Goal: Information Seeking & Learning: Compare options

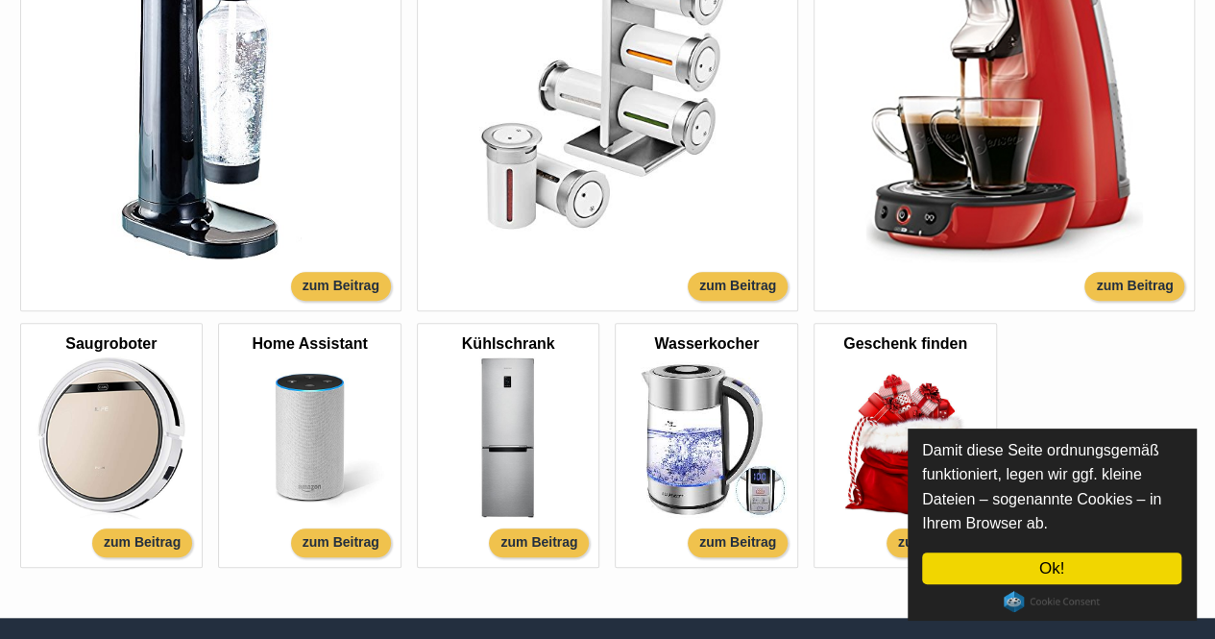
scroll to position [749, 0]
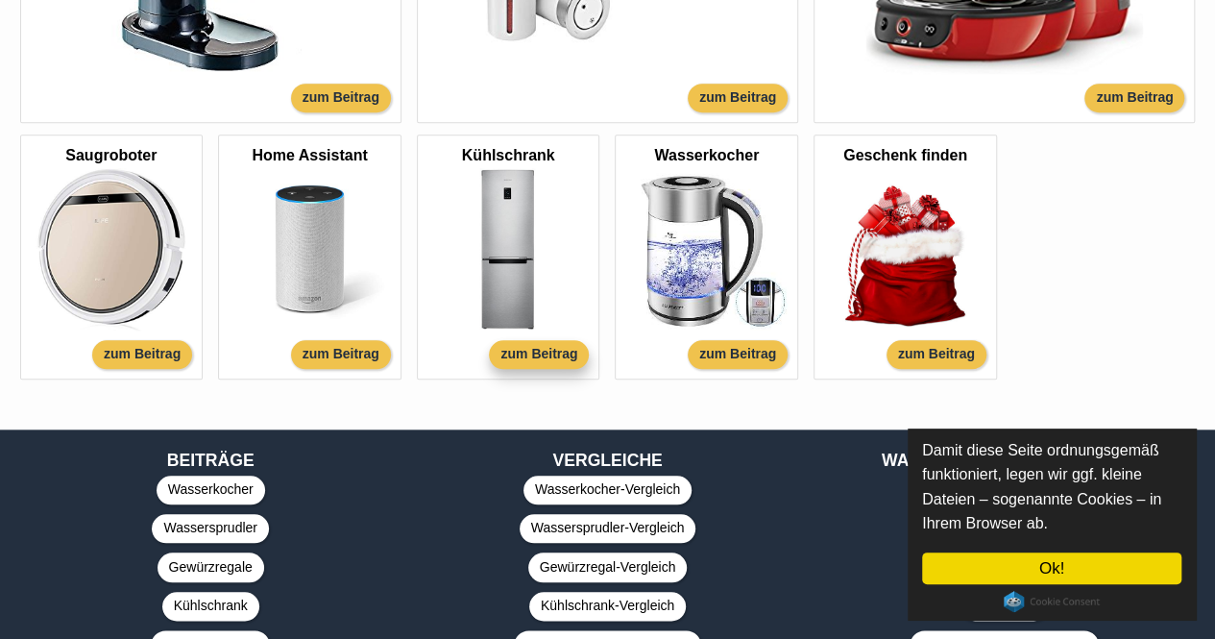
click at [523, 351] on div "zum Beitrag" at bounding box center [539, 354] width 100 height 29
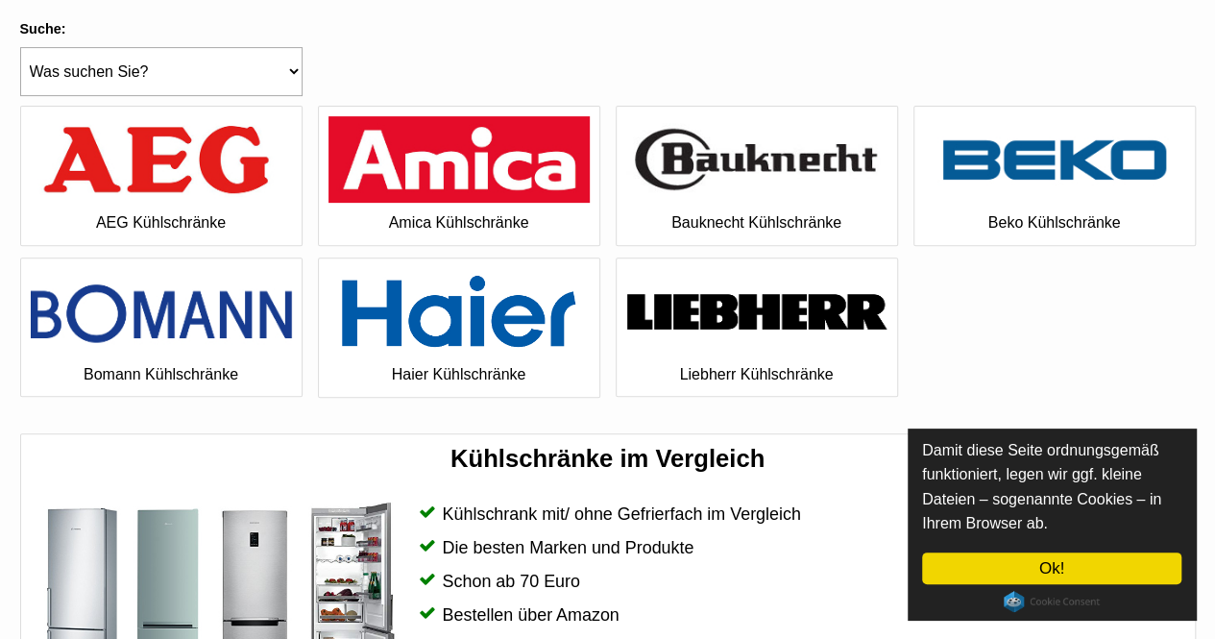
scroll to position [243, 0]
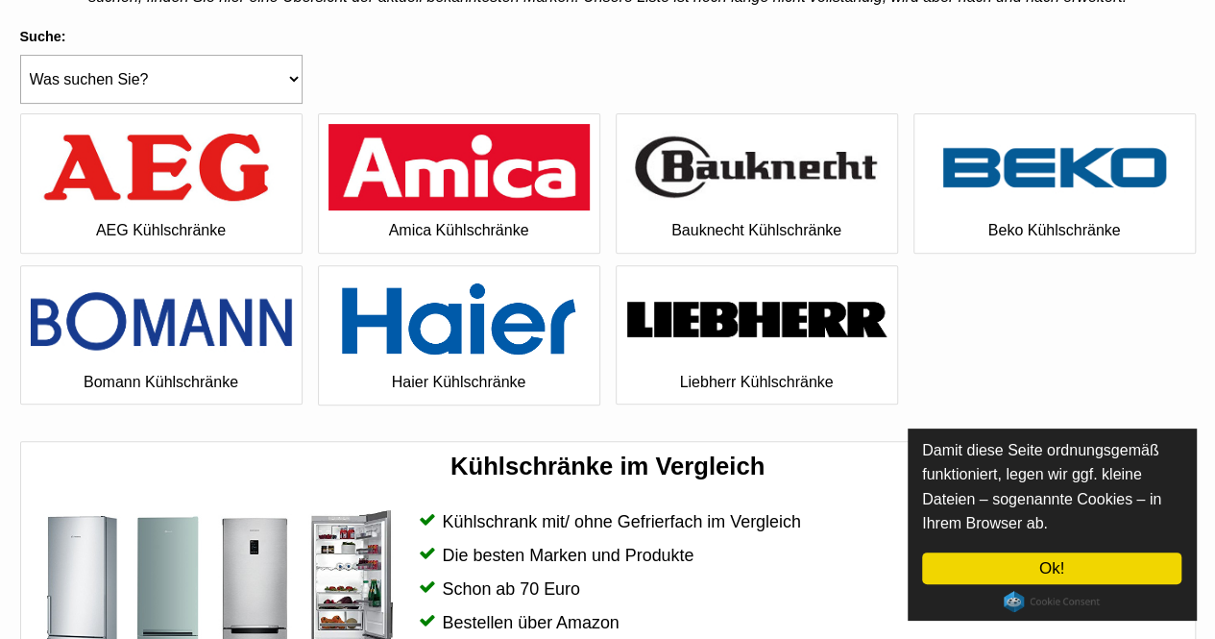
click at [202, 164] on img at bounding box center [161, 167] width 261 height 87
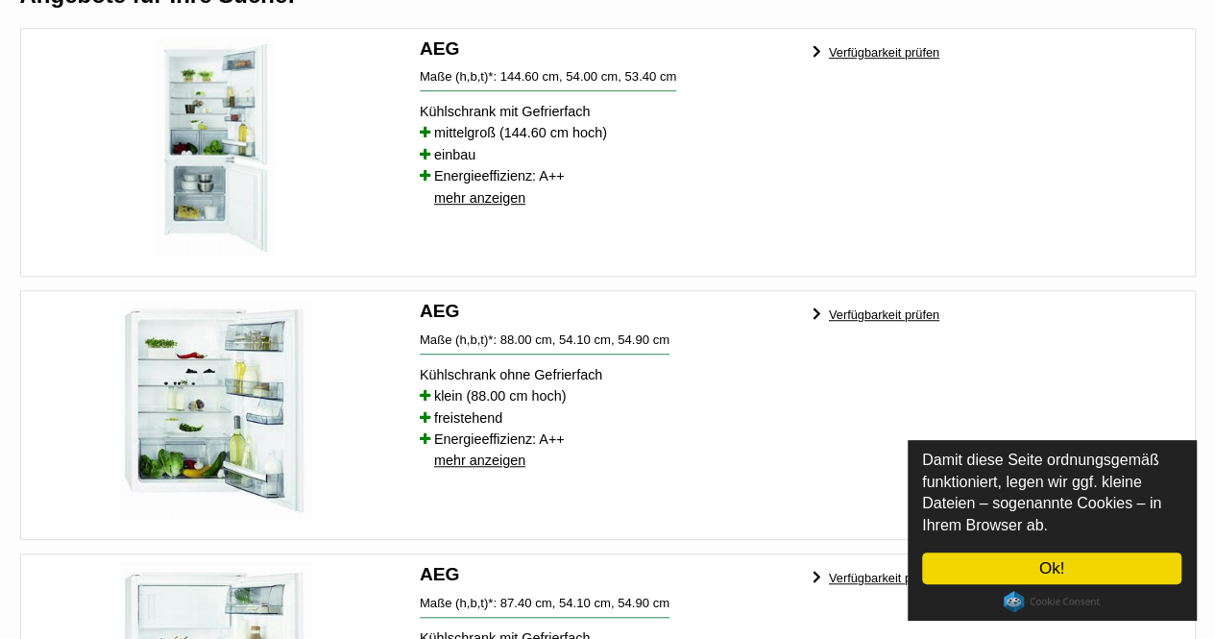
scroll to position [514, 0]
click at [899, 43] on link "Verfügbarkeit prüfen" at bounding box center [884, 53] width 110 height 37
